Goal: Use online tool/utility

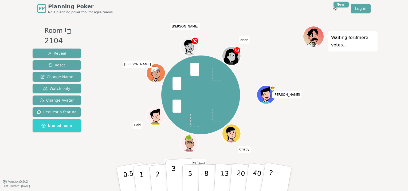
click at [176, 181] on button "3" at bounding box center [179, 179] width 29 height 42
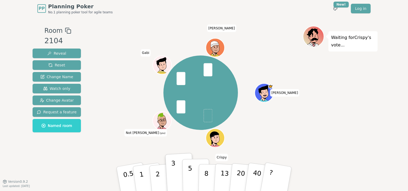
click at [191, 177] on button "5" at bounding box center [195, 179] width 27 height 41
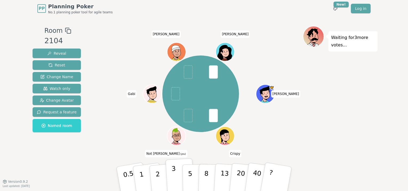
click at [179, 182] on button "3" at bounding box center [179, 179] width 29 height 42
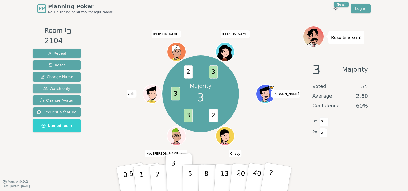
click at [53, 88] on span "Watch only" at bounding box center [56, 88] width 27 height 5
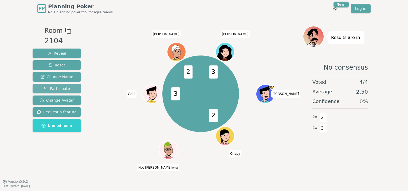
click at [53, 88] on span "Participate" at bounding box center [56, 88] width 26 height 5
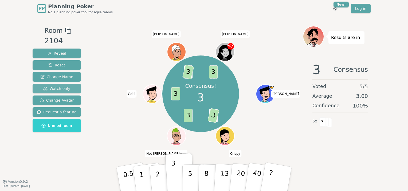
click at [43, 90] on span "Watch only" at bounding box center [56, 88] width 27 height 5
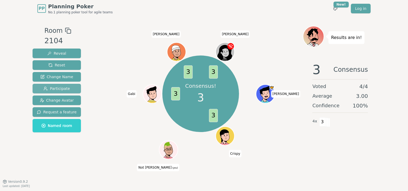
click at [50, 86] on span "Participate" at bounding box center [56, 88] width 26 height 5
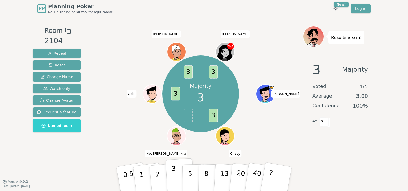
click at [173, 184] on p "3" at bounding box center [174, 179] width 6 height 29
